Goal: Transaction & Acquisition: Purchase product/service

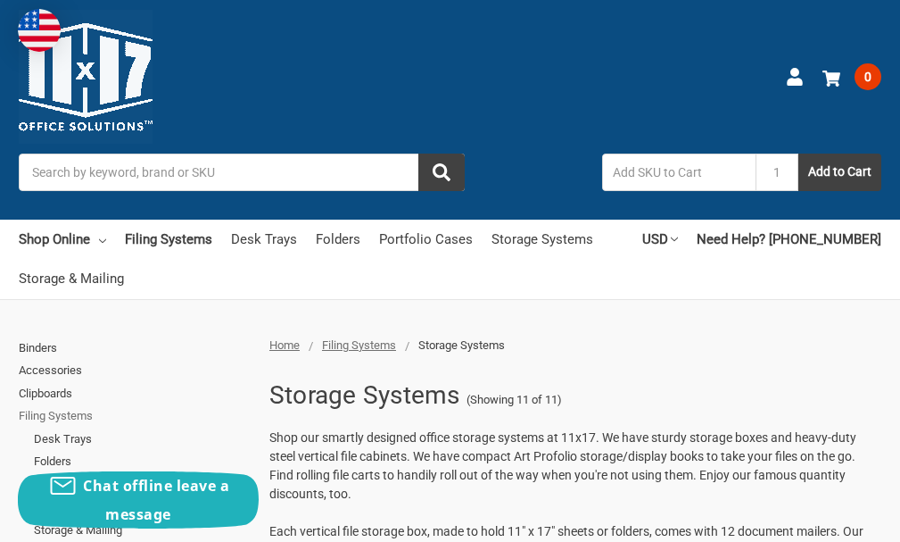
scroll to position [46, 0]
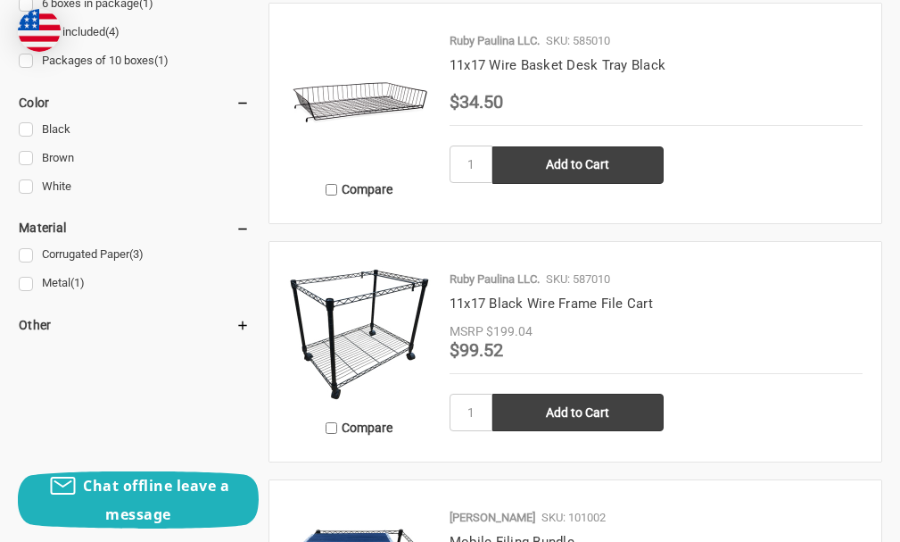
scroll to position [803, 0]
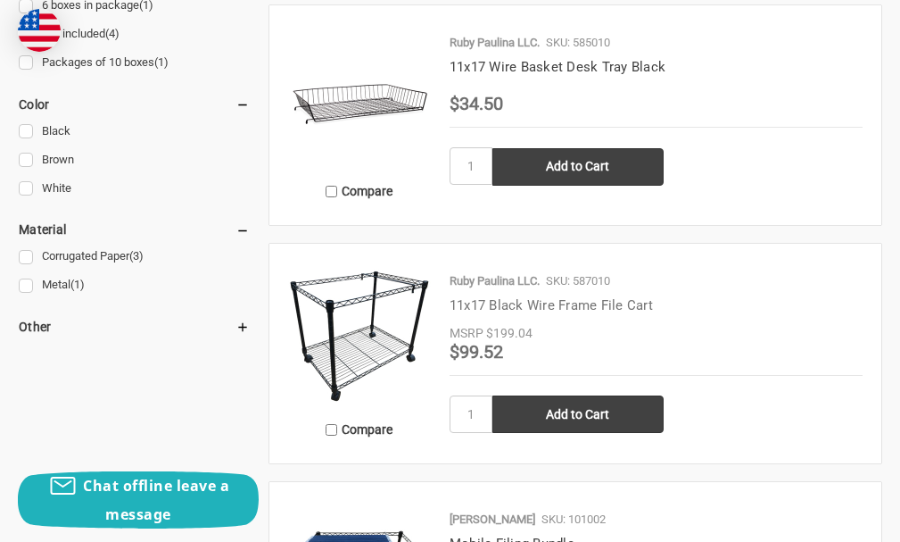
click at [513, 313] on link "11x17 Black Wire Frame File Cart" at bounding box center [551, 305] width 203 height 16
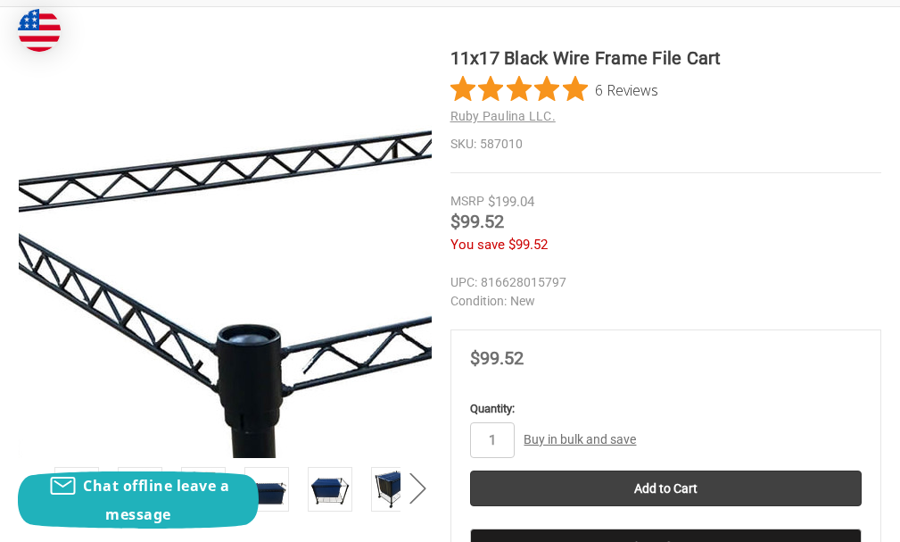
scroll to position [268, 0]
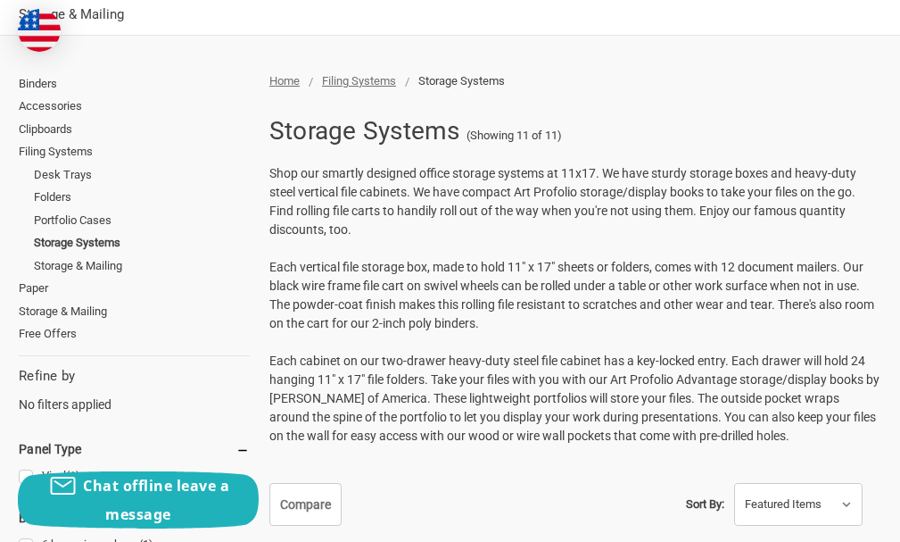
scroll to position [268, 0]
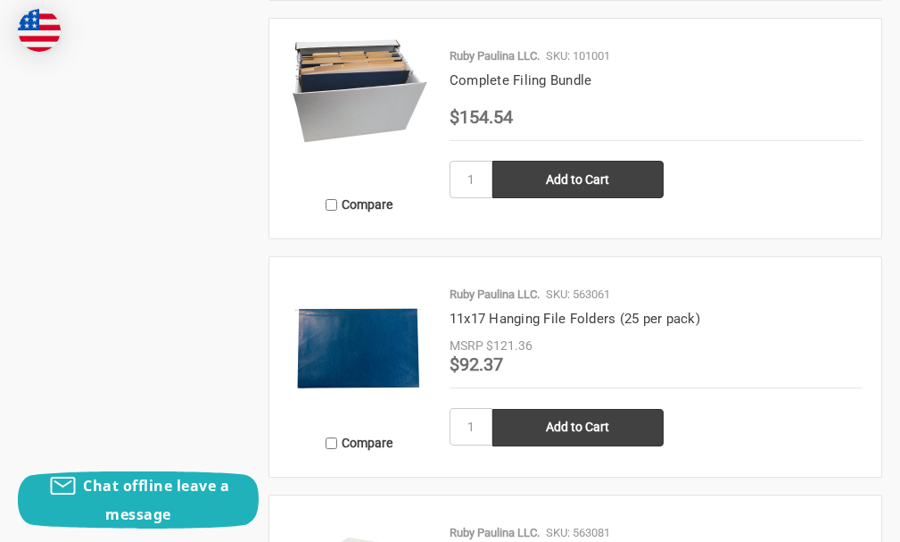
scroll to position [1784, 0]
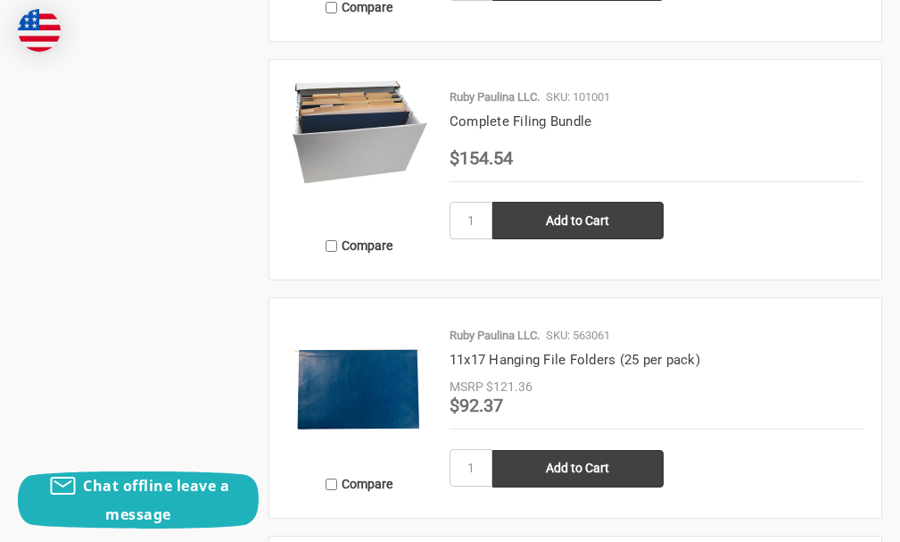
click at [398, 184] on img at bounding box center [359, 131] width 143 height 105
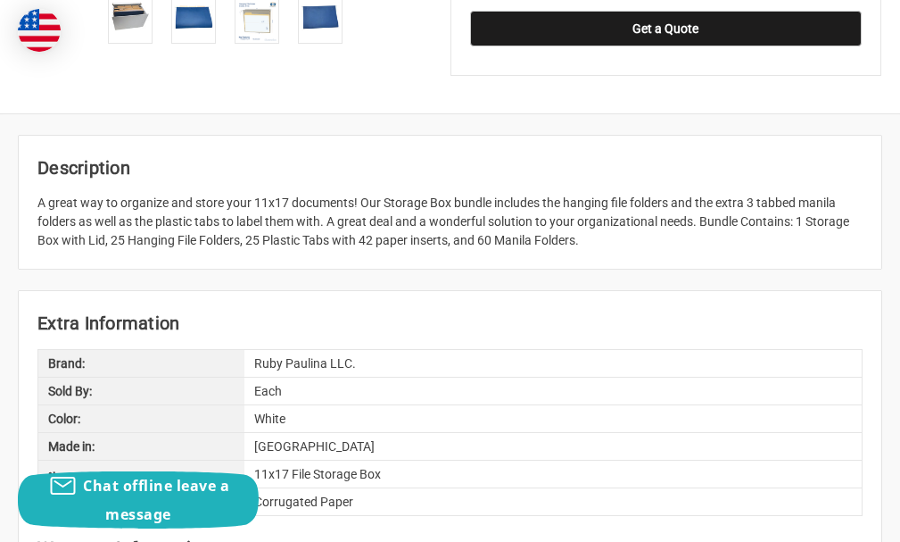
scroll to position [714, 0]
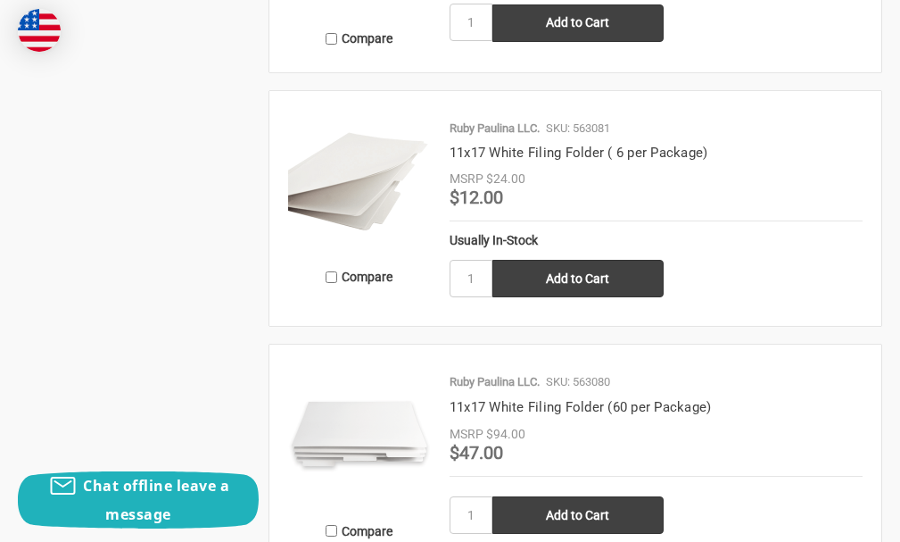
scroll to position [2230, 0]
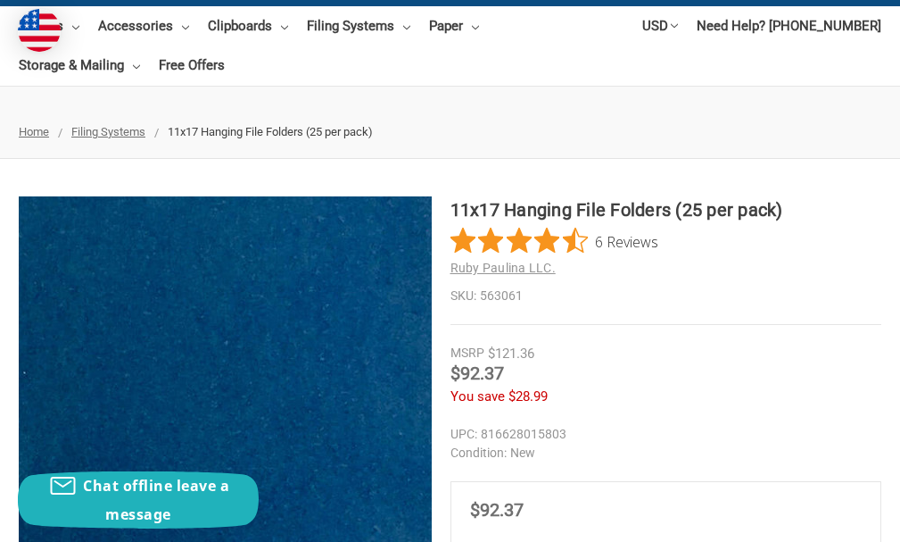
scroll to position [178, 0]
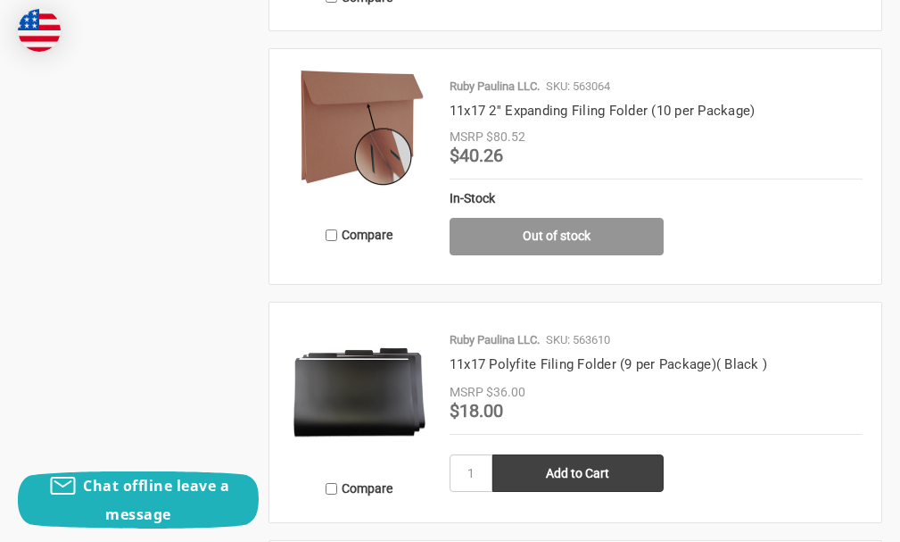
scroll to position [3033, 0]
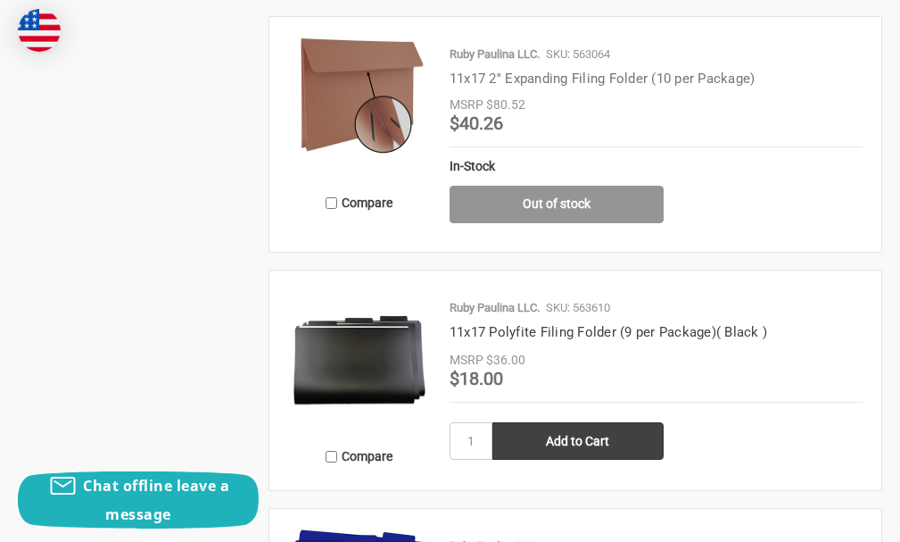
click at [536, 87] on link "11x17 2'' Expanding Filing Folder (10 per Package)" at bounding box center [603, 78] width 306 height 16
